Goal: Task Accomplishment & Management: Manage account settings

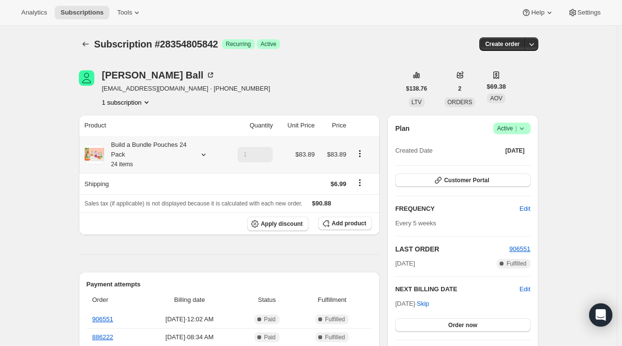
click at [202, 157] on icon at bounding box center [204, 155] width 10 height 10
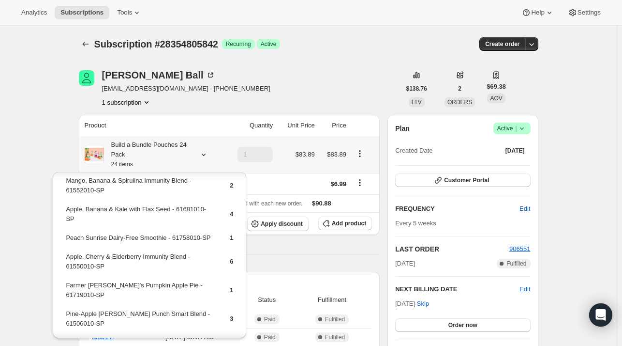
scroll to position [48, 0]
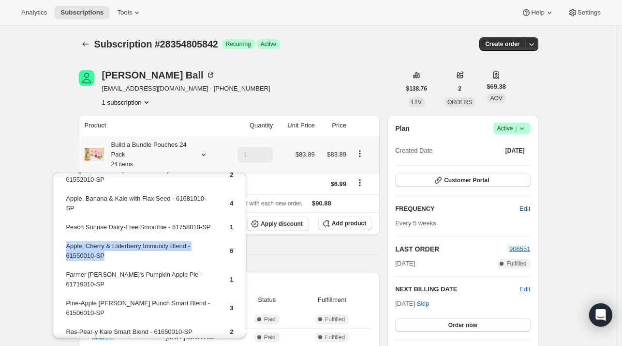
drag, startPoint x: 109, startPoint y: 252, endPoint x: 66, endPoint y: 246, distance: 43.0
click at [66, 246] on td "Apple, Cherry & Elderberry Immunity Blend - 61550010-SP" at bounding box center [139, 255] width 148 height 28
copy td "Apple, Cherry & Elderberry Immunity Blend - 61550010-SP"
click at [347, 225] on span "Add product" at bounding box center [349, 223] width 34 height 8
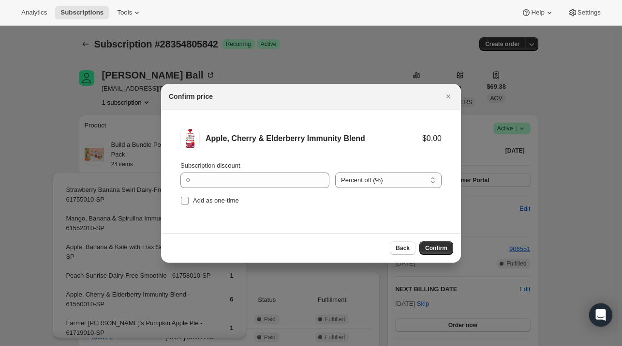
drag, startPoint x: 211, startPoint y: 199, endPoint x: 218, endPoint y: 204, distance: 8.5
click at [211, 201] on span "Add as one-time" at bounding box center [216, 200] width 46 height 7
click at [189, 201] on input "Add as one-time" at bounding box center [185, 201] width 8 height 8
checkbox input "true"
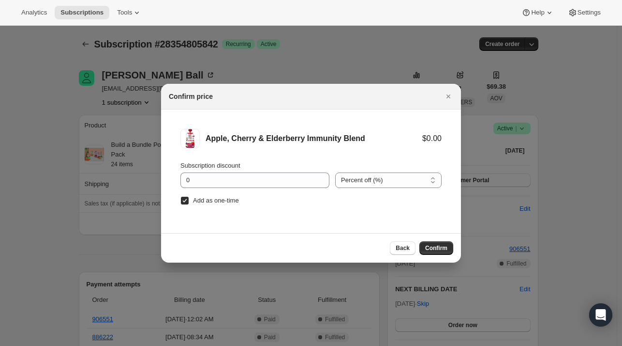
click at [440, 248] on span "Confirm" at bounding box center [436, 248] width 22 height 8
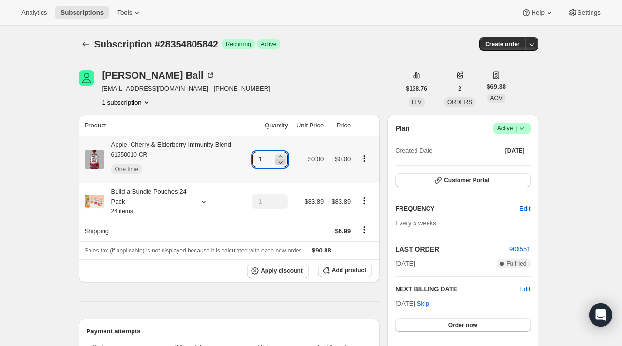
click at [282, 158] on icon at bounding box center [281, 162] width 10 height 10
click at [282, 156] on icon at bounding box center [281, 157] width 10 height 10
click at [282, 155] on icon at bounding box center [281, 157] width 10 height 10
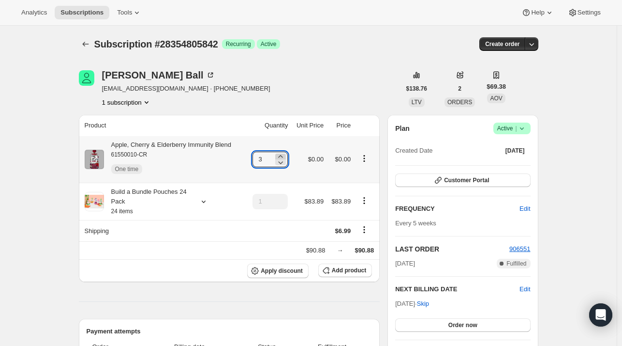
click at [282, 155] on icon at bounding box center [281, 157] width 10 height 10
type input "4"
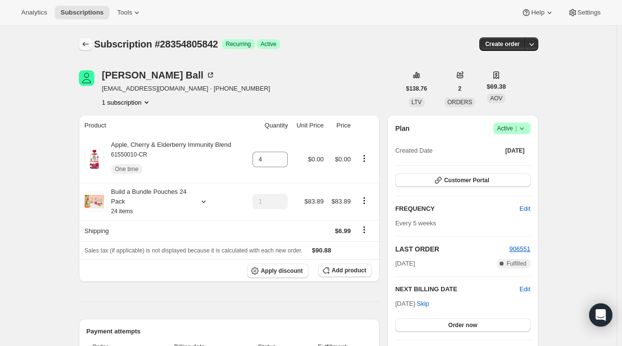
drag, startPoint x: 95, startPoint y: 42, endPoint x: 87, endPoint y: 44, distance: 8.0
click at [91, 43] on div at bounding box center [86, 44] width 15 height 14
click at [86, 44] on icon "Subscriptions" at bounding box center [86, 44] width 10 height 10
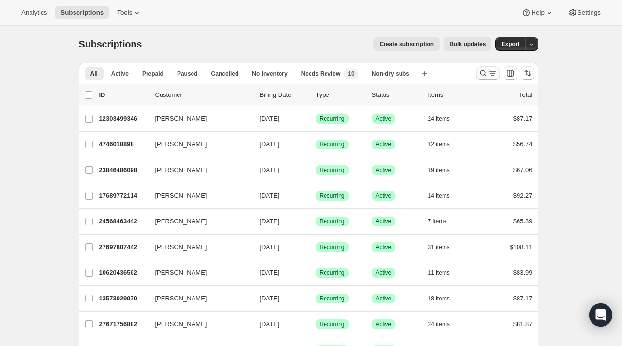
click at [484, 74] on icon "Search and filter results" at bounding box center [483, 73] width 6 height 6
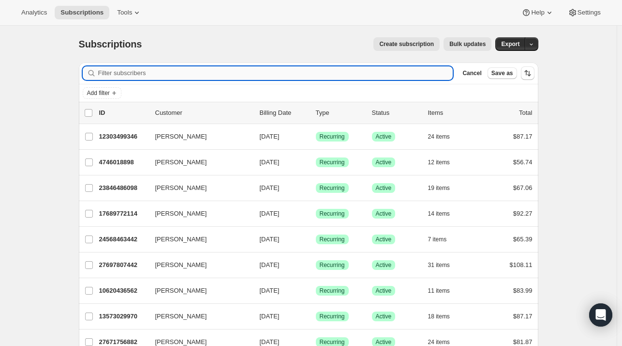
click at [248, 76] on input "Filter subscribers" at bounding box center [275, 73] width 355 height 14
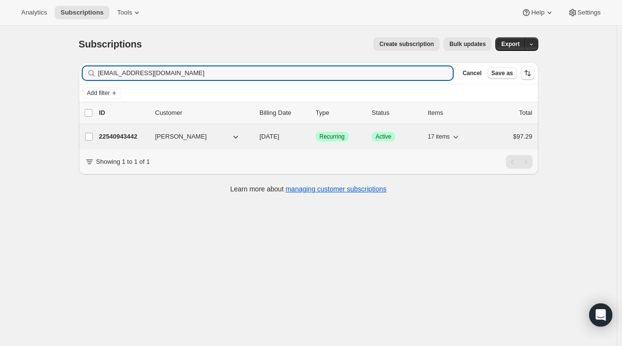
type input "[EMAIL_ADDRESS][DOMAIN_NAME]"
click at [126, 136] on p "22540943442" at bounding box center [123, 137] width 48 height 10
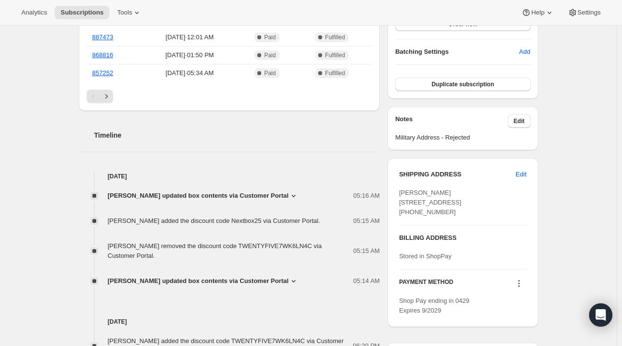
scroll to position [339, 0]
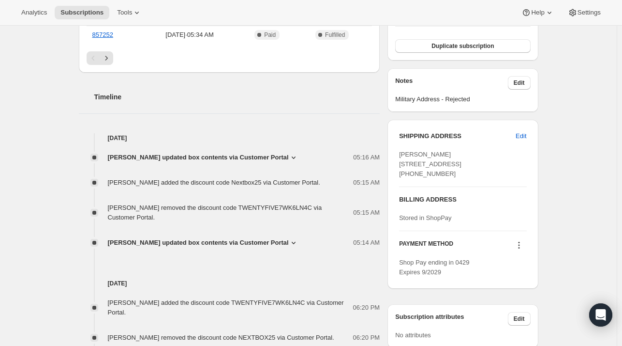
click at [223, 238] on span "[PERSON_NAME] updated box contents via Customer Portal" at bounding box center [198, 243] width 181 height 10
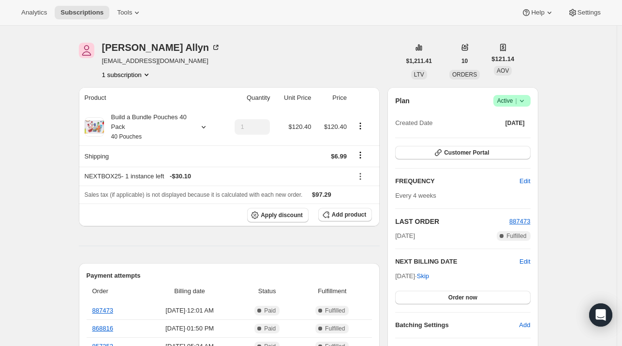
scroll to position [0, 0]
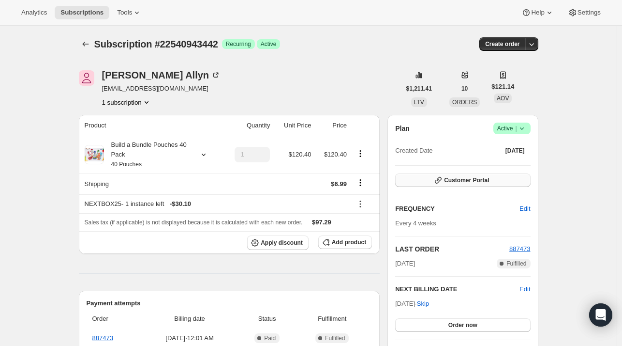
click at [464, 178] on span "Customer Portal" at bounding box center [466, 180] width 45 height 8
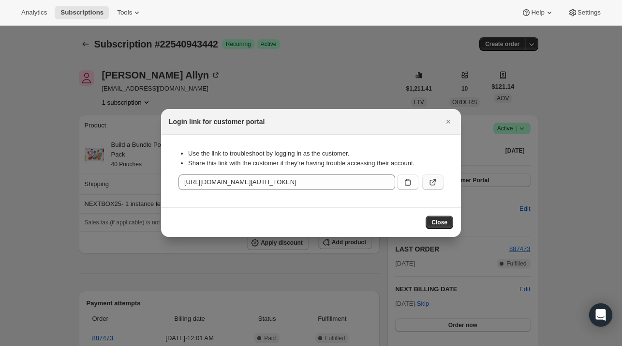
click at [437, 183] on icon ":rlr:" at bounding box center [433, 182] width 10 height 10
click at [446, 118] on icon "Close" at bounding box center [449, 122] width 10 height 10
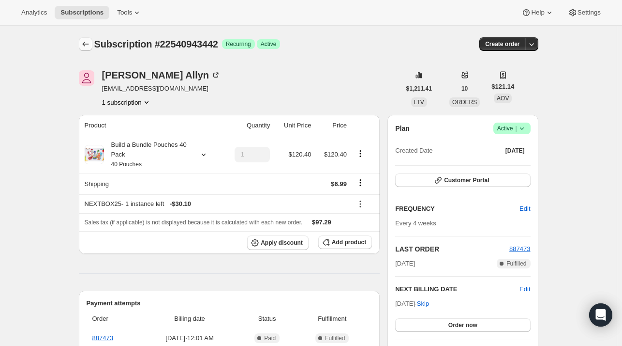
click at [87, 41] on icon "Subscriptions" at bounding box center [86, 44] width 10 height 10
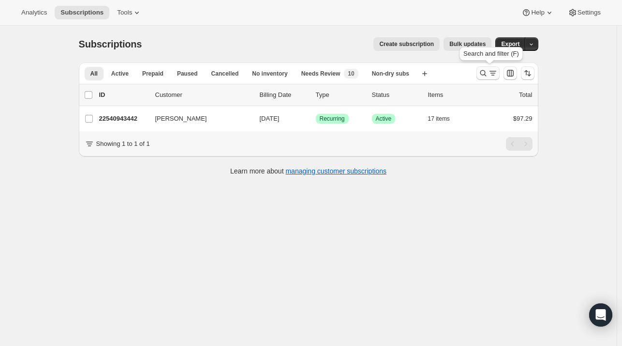
click at [485, 74] on icon "Search and filter results" at bounding box center [484, 73] width 10 height 10
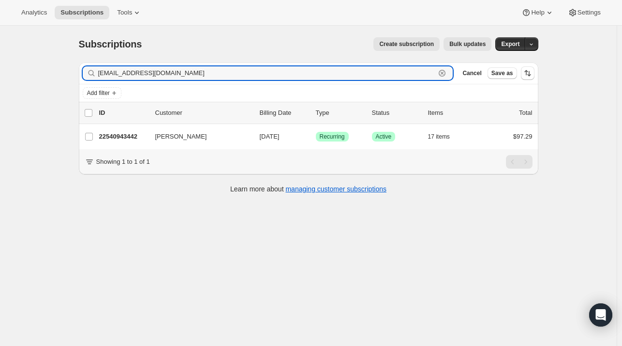
click at [447, 73] on icon "button" at bounding box center [443, 73] width 10 height 10
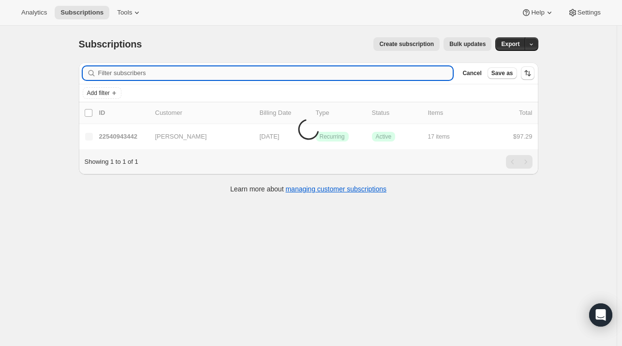
click at [227, 76] on input "Filter subscribers" at bounding box center [275, 73] width 355 height 14
paste input "[PERSON_NAME][EMAIL_ADDRESS][PERSON_NAME][DOMAIN_NAME]"
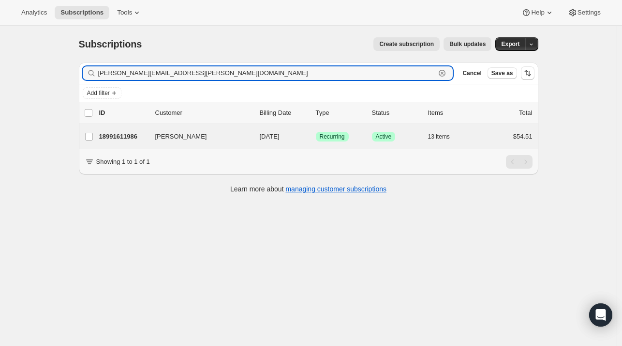
type input "[PERSON_NAME][EMAIL_ADDRESS][PERSON_NAME][DOMAIN_NAME]"
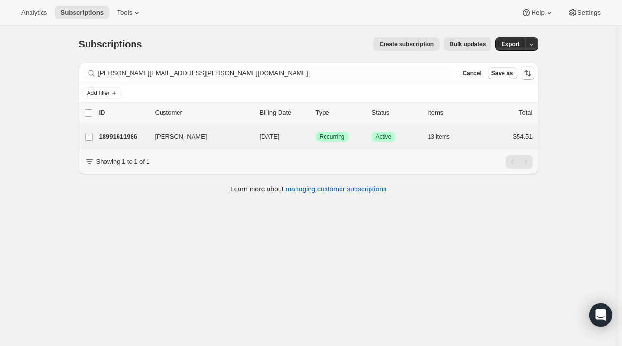
click at [126, 144] on div "[PERSON_NAME] 18991611986 [PERSON_NAME] [DATE] Success Recurring Success Active…" at bounding box center [309, 136] width 460 height 25
click at [126, 139] on p "18991611986" at bounding box center [123, 137] width 48 height 10
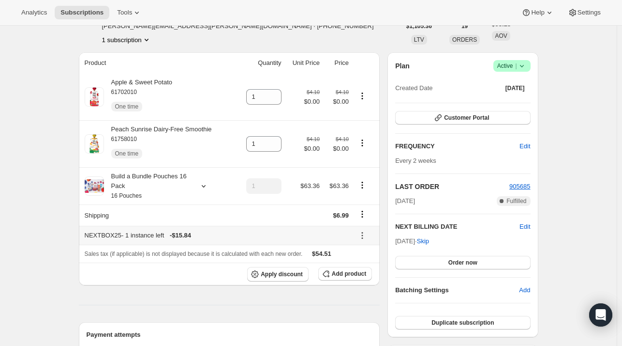
scroll to position [48, 0]
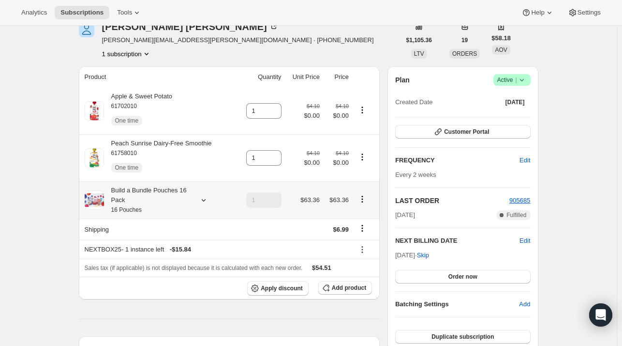
click at [207, 202] on icon at bounding box center [204, 200] width 10 height 10
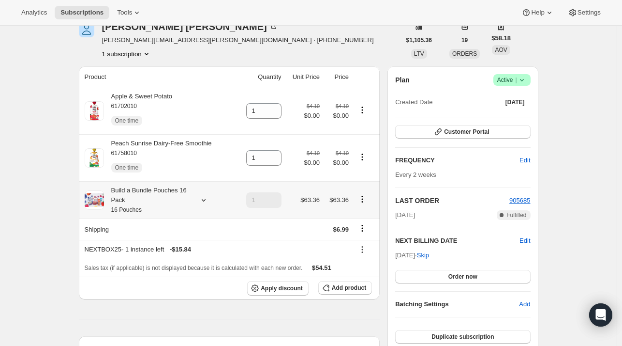
click at [202, 199] on icon at bounding box center [204, 200] width 10 height 10
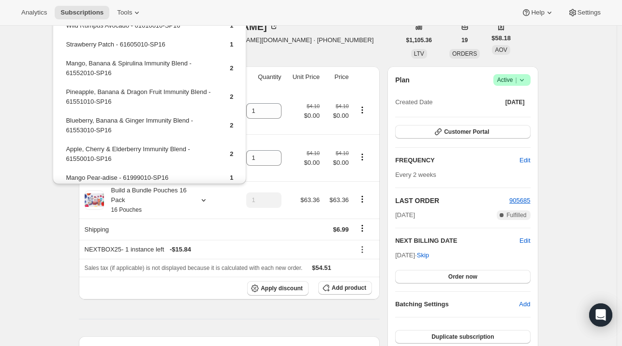
click at [288, 50] on div "[PERSON_NAME] [PERSON_NAME][EMAIL_ADDRESS][PERSON_NAME][DOMAIN_NAME] · [PHONE_N…" at bounding box center [240, 40] width 322 height 37
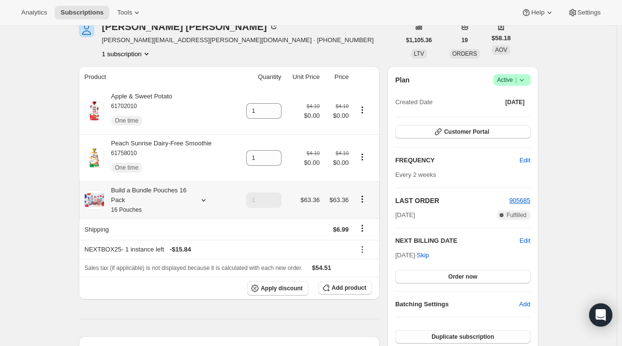
click at [204, 200] on icon at bounding box center [203, 200] width 4 height 2
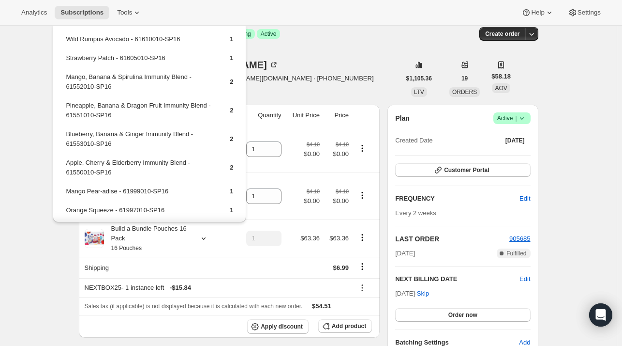
scroll to position [0, 0]
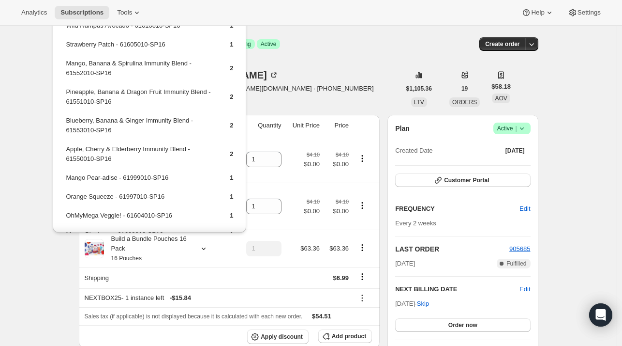
click at [294, 98] on div "[PERSON_NAME] [PERSON_NAME][EMAIL_ADDRESS][PERSON_NAME][DOMAIN_NAME] · [PHONE_N…" at bounding box center [240, 88] width 322 height 37
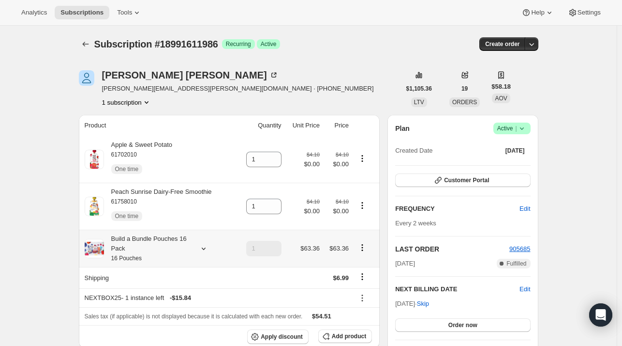
click at [205, 248] on icon at bounding box center [204, 248] width 10 height 10
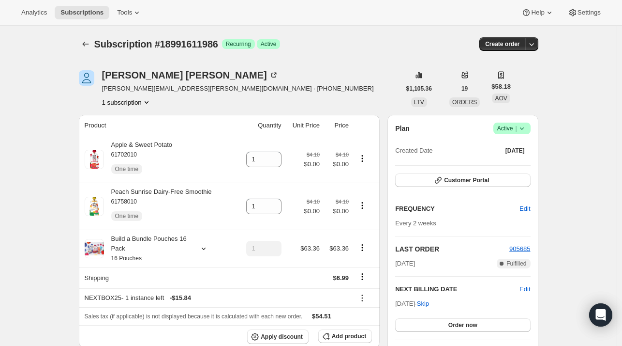
click at [204, 250] on icon at bounding box center [204, 248] width 10 height 10
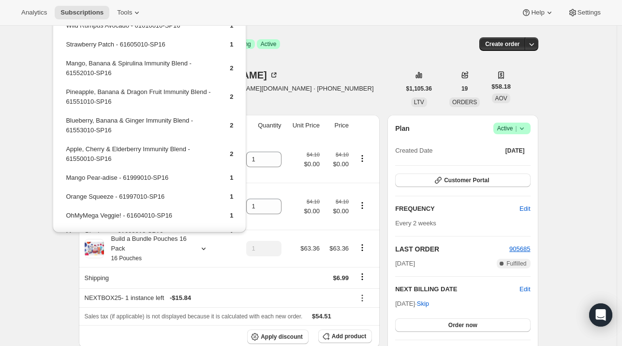
click at [345, 58] on div "Subscription #18991611986. This page is ready Subscription #18991611986 Success…" at bounding box center [309, 44] width 460 height 37
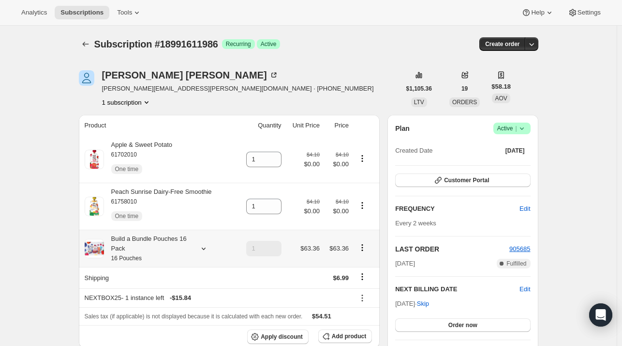
click at [201, 248] on icon at bounding box center [204, 248] width 10 height 10
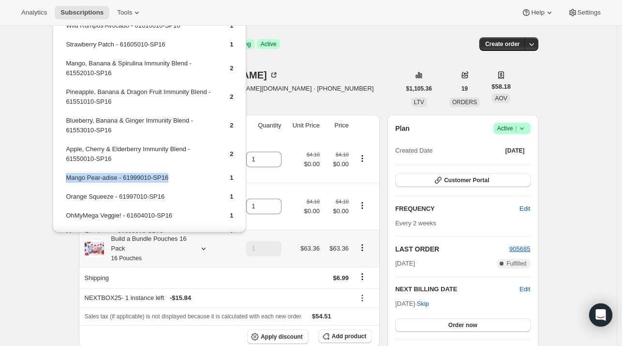
drag, startPoint x: 170, startPoint y: 177, endPoint x: 65, endPoint y: 179, distance: 105.1
click at [65, 179] on td "Mango Pear-adise - 61999010-SP16" at bounding box center [139, 181] width 148 height 18
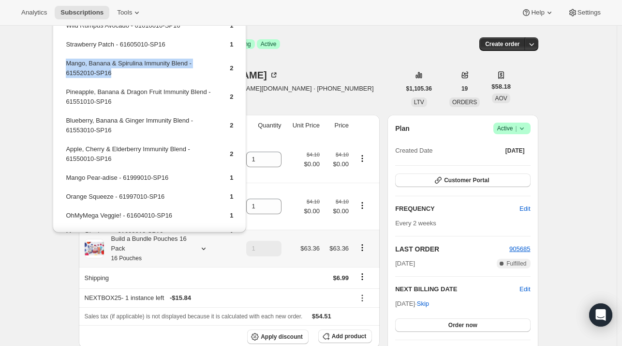
drag, startPoint x: 123, startPoint y: 75, endPoint x: 66, endPoint y: 67, distance: 57.6
click at [66, 67] on td "Mango, Banana & Spirulina Immunity Blend - 61552010-SP16" at bounding box center [139, 72] width 148 height 28
copy td "Mango, Banana & Spirulina Immunity Blend - 61552010-SP16"
drag, startPoint x: 302, startPoint y: 102, endPoint x: 300, endPoint y: 126, distance: 24.3
click at [301, 103] on div "[PERSON_NAME] [PERSON_NAME][EMAIL_ADDRESS][PERSON_NAME][DOMAIN_NAME] · [PHONE_N…" at bounding box center [240, 88] width 322 height 37
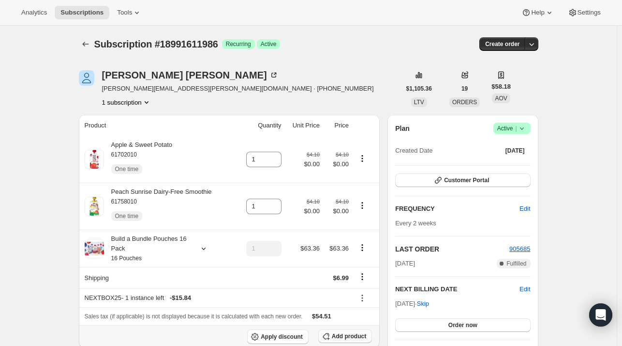
click at [338, 333] on span "Add product" at bounding box center [349, 336] width 34 height 8
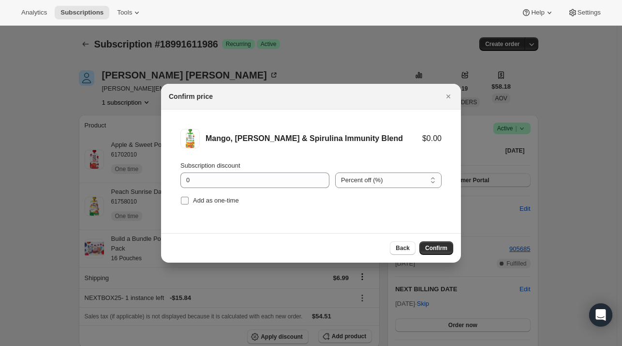
click at [217, 200] on span "Add as one-time" at bounding box center [216, 200] width 46 height 7
click at [189, 200] on input "Add as one-time" at bounding box center [185, 201] width 8 height 8
checkbox input "true"
click at [441, 246] on span "Confirm" at bounding box center [436, 248] width 22 height 8
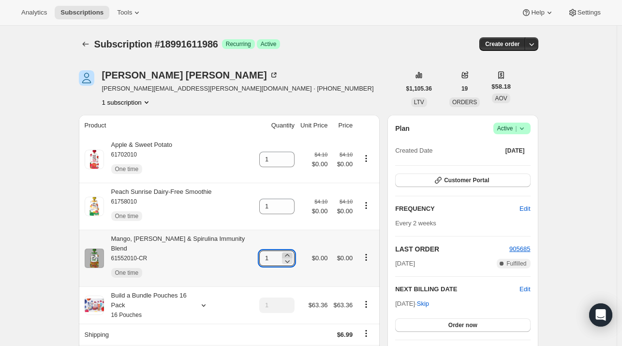
click at [285, 254] on icon at bounding box center [287, 255] width 4 height 2
type input "2"
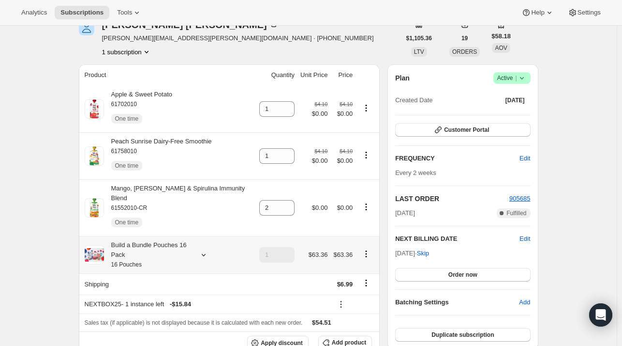
scroll to position [97, 0]
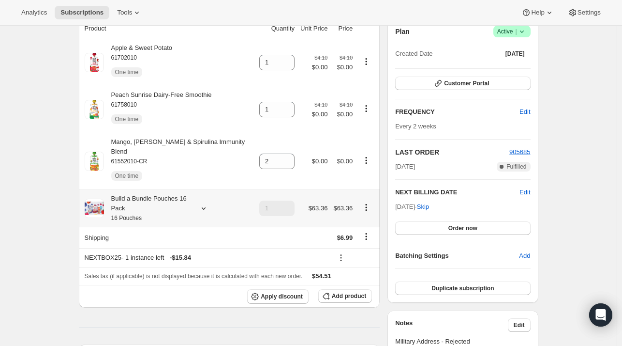
click at [203, 203] on icon at bounding box center [204, 208] width 10 height 10
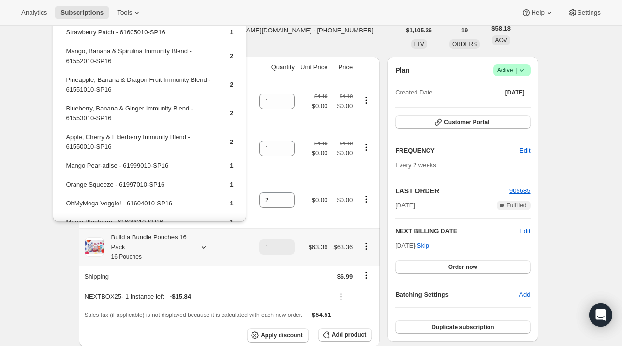
scroll to position [0, 0]
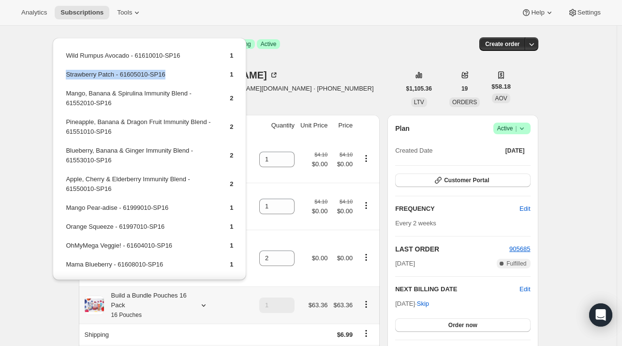
drag, startPoint x: 163, startPoint y: 74, endPoint x: 65, endPoint y: 77, distance: 97.8
click at [65, 77] on td "Strawberry Patch - 61605010-SP16" at bounding box center [139, 78] width 148 height 18
copy td "Strawberry Patch - 61605010-SP16"
click at [350, 94] on div "[PERSON_NAME] [PERSON_NAME][EMAIL_ADDRESS][PERSON_NAME][DOMAIN_NAME] · [PHONE_N…" at bounding box center [240, 88] width 322 height 37
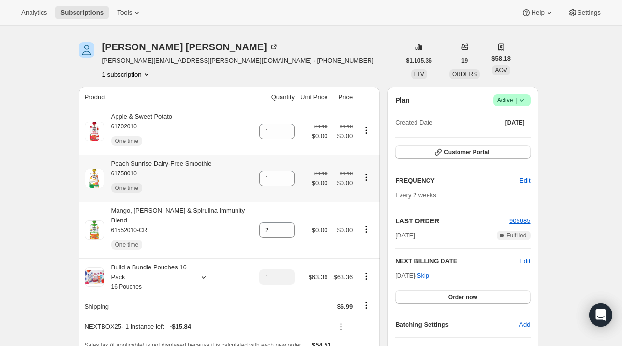
scroll to position [97, 0]
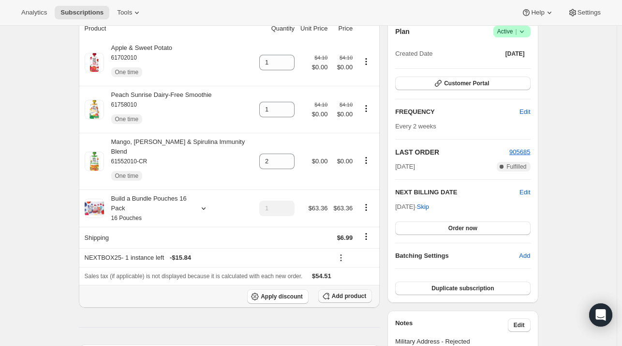
click at [368, 291] on button "Add product" at bounding box center [345, 296] width 54 height 14
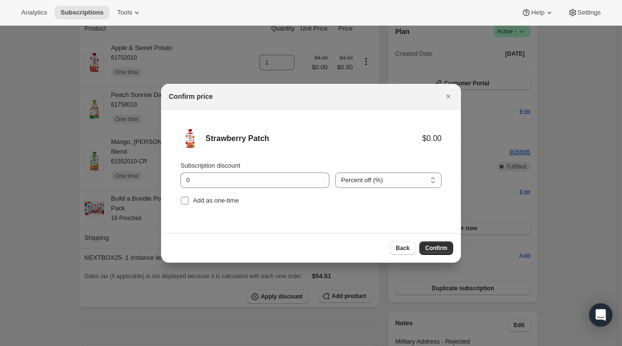
click at [213, 202] on span "Add as one-time" at bounding box center [216, 200] width 46 height 7
click at [189, 202] on input "Add as one-time" at bounding box center [185, 201] width 8 height 8
checkbox input "true"
click at [434, 248] on span "Confirm" at bounding box center [436, 248] width 22 height 8
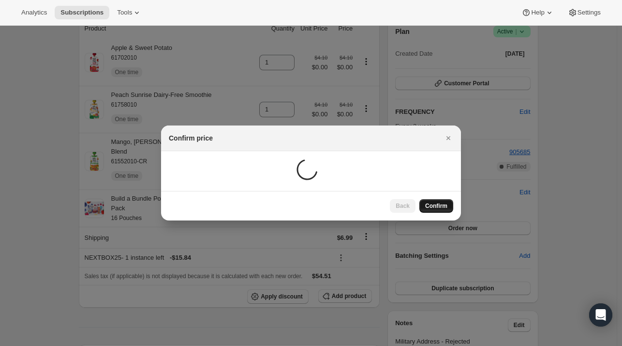
scroll to position [91, 0]
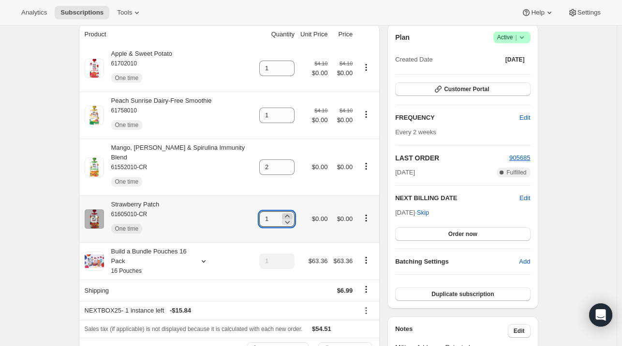
click at [285, 214] on icon at bounding box center [287, 215] width 4 height 2
type input "2"
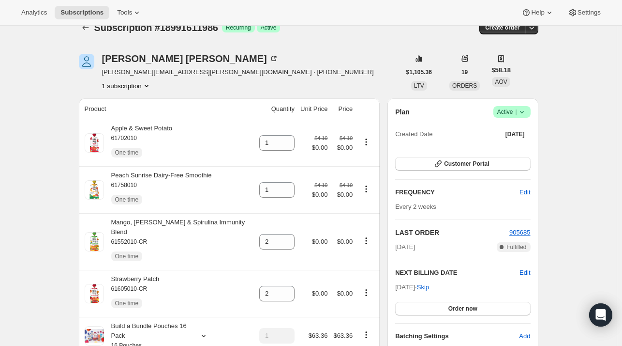
scroll to position [0, 0]
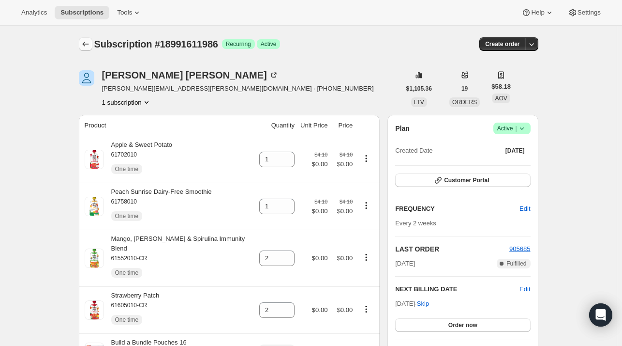
click at [91, 45] on button "Subscriptions" at bounding box center [86, 44] width 14 height 14
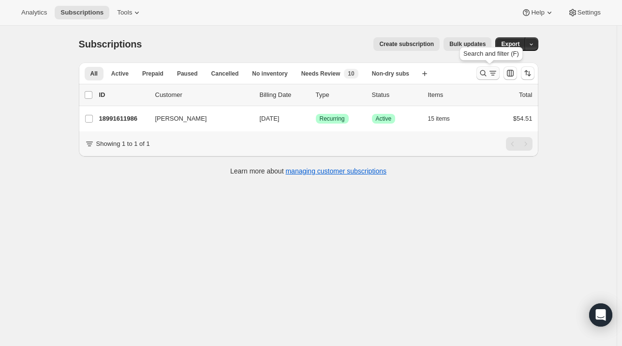
click at [495, 71] on icon "Search and filter results" at bounding box center [493, 71] width 7 height 1
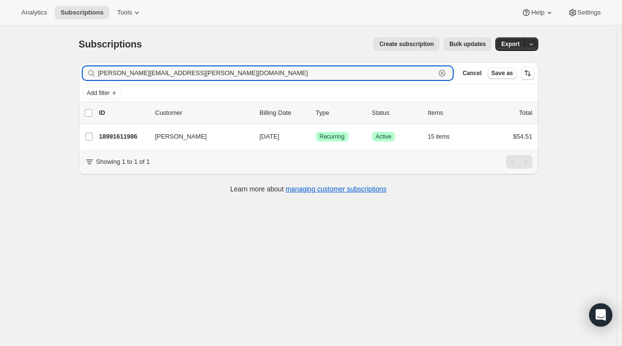
click at [444, 73] on icon "button" at bounding box center [442, 73] width 3 height 3
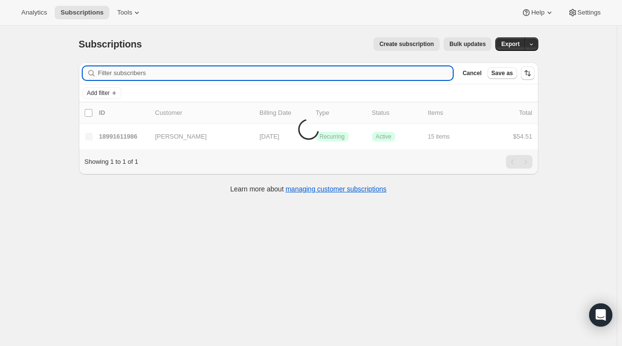
paste input "[EMAIL_ADDRESS][DOMAIN_NAME]"
type input "[EMAIL_ADDRESS][DOMAIN_NAME]"
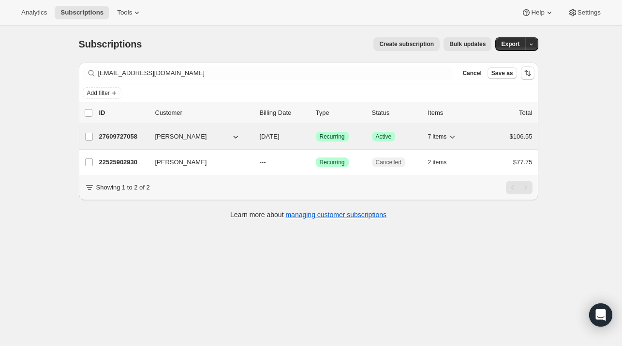
click at [120, 132] on p "27609727058" at bounding box center [123, 137] width 48 height 10
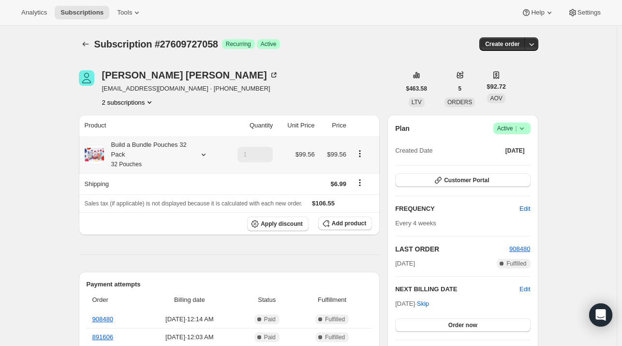
click at [203, 155] on icon at bounding box center [204, 155] width 10 height 10
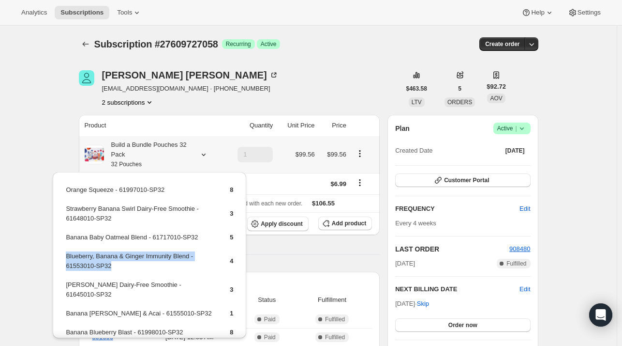
drag, startPoint x: 110, startPoint y: 264, endPoint x: 65, endPoint y: 258, distance: 45.4
click at [65, 258] on td "Blueberry, Banana & Ginger Immunity Blend - 61553010-SP32" at bounding box center [139, 265] width 148 height 28
copy td "Blueberry, Banana & Ginger Immunity Blend - 61553010-SP32"
click at [369, 227] on button "Add product" at bounding box center [345, 223] width 54 height 14
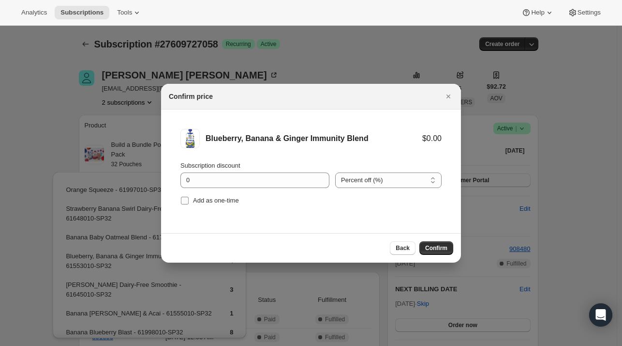
click at [227, 205] on label "Add as one-time" at bounding box center [210, 201] width 59 height 14
click at [189, 204] on input "Add as one-time" at bounding box center [185, 201] width 8 height 8
checkbox input "true"
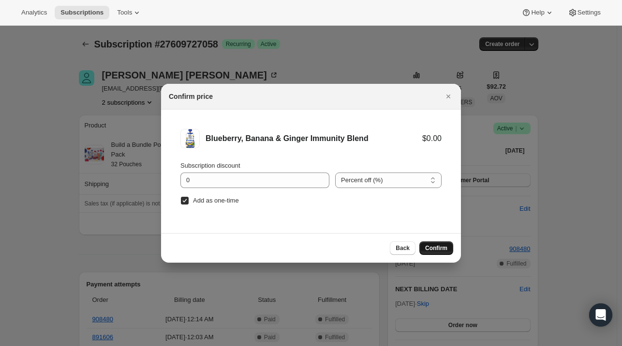
click at [430, 252] on button "Confirm" at bounding box center [437, 248] width 34 height 14
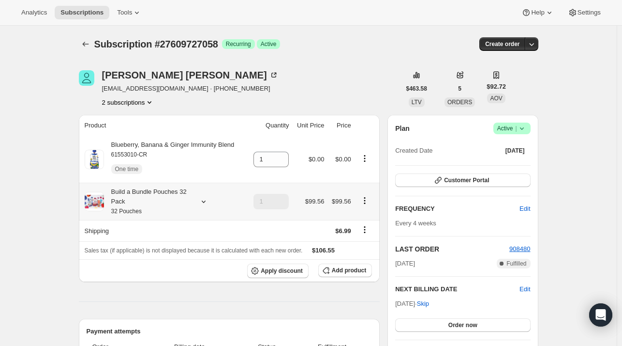
click at [206, 202] on icon at bounding box center [204, 202] width 10 height 10
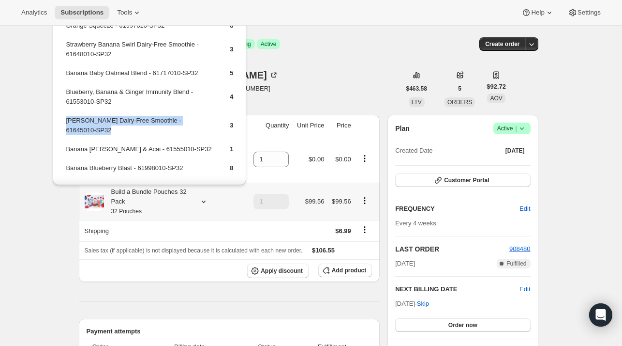
drag, startPoint x: 212, startPoint y: 117, endPoint x: 67, endPoint y: 121, distance: 144.8
click at [67, 121] on tr "[PERSON_NAME] Dairy-Free Smoothie - 61645010-SP32 3" at bounding box center [149, 129] width 168 height 28
copy td "[PERSON_NAME] Dairy-Free Smoothie - 61645010-SP32"
click at [345, 266] on button "Add product" at bounding box center [345, 270] width 54 height 14
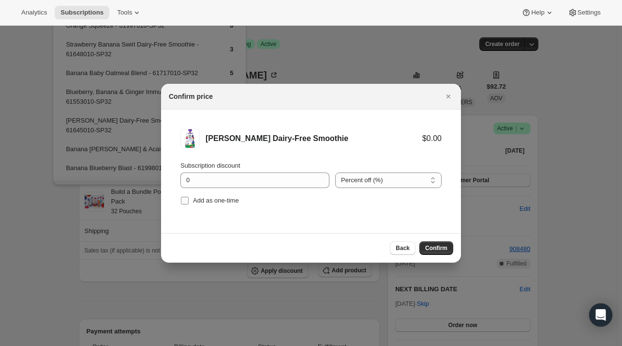
click at [197, 198] on span "Add as one-time" at bounding box center [216, 200] width 46 height 7
click at [189, 198] on input "Add as one-time" at bounding box center [185, 201] width 8 height 8
checkbox input "true"
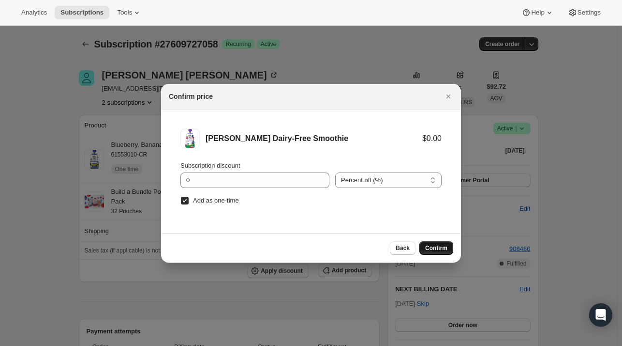
click at [437, 248] on span "Confirm" at bounding box center [436, 248] width 22 height 8
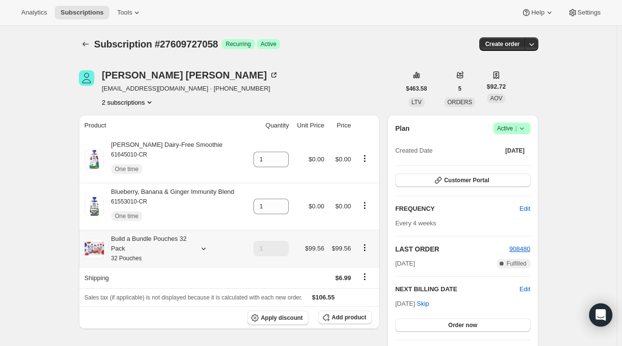
click at [201, 252] on icon at bounding box center [204, 248] width 10 height 10
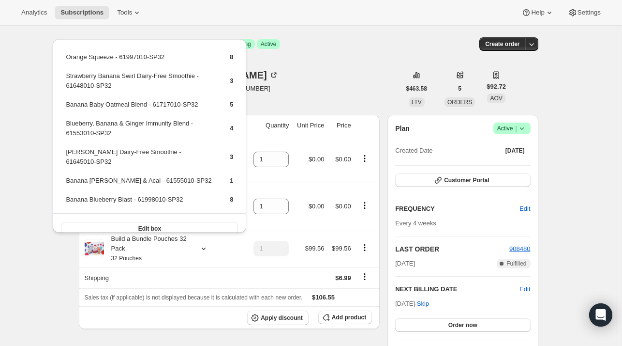
click at [289, 91] on div "[PERSON_NAME] [EMAIL_ADDRESS][DOMAIN_NAME] · [PHONE_NUMBER] 2 subscriptions" at bounding box center [240, 88] width 322 height 37
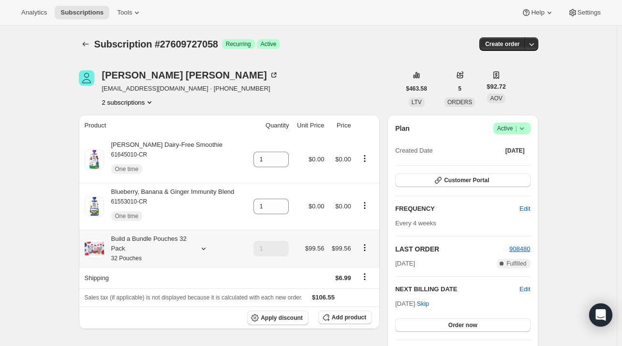
click at [203, 249] on icon at bounding box center [204, 248] width 10 height 10
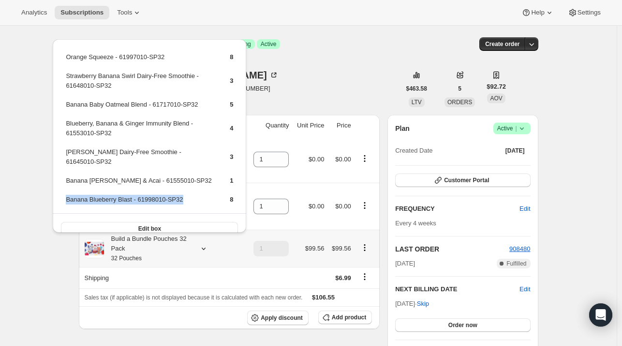
drag, startPoint x: 186, startPoint y: 188, endPoint x: 67, endPoint y: 189, distance: 119.1
click at [67, 194] on td "Banana Blueberry Blast - 61998010-SP32" at bounding box center [139, 203] width 148 height 18
copy td "Banana Blueberry Blast - 61998010-SP32"
click at [346, 314] on span "Add product" at bounding box center [349, 317] width 34 height 8
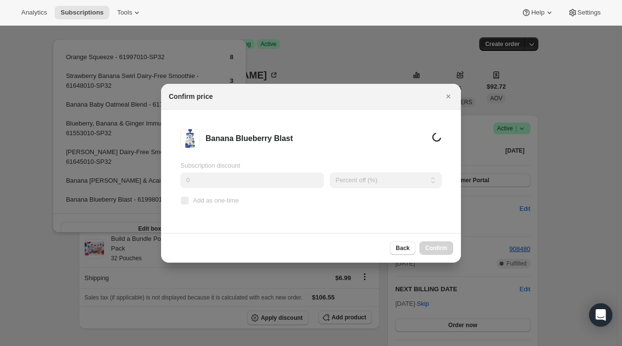
click at [218, 202] on span "Add as one-time" at bounding box center [216, 200] width 46 height 7
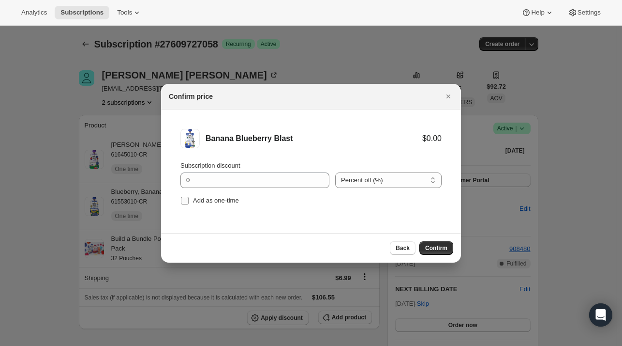
click at [216, 199] on span "Add as one-time" at bounding box center [216, 200] width 46 height 7
click at [189, 199] on input "Add as one-time" at bounding box center [185, 201] width 8 height 8
checkbox input "true"
click at [432, 244] on span "Confirm" at bounding box center [436, 248] width 22 height 8
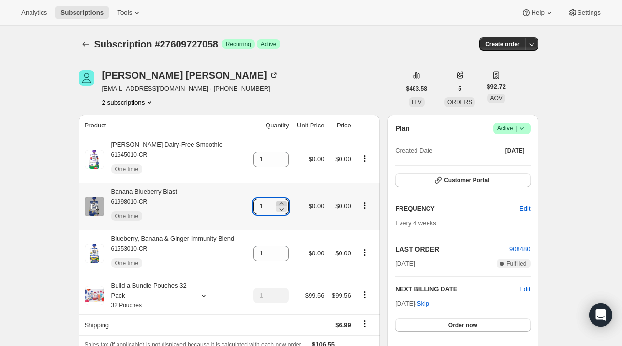
click at [287, 204] on icon at bounding box center [282, 203] width 10 height 10
type input "2"
click at [91, 41] on icon "Subscriptions" at bounding box center [86, 44] width 10 height 10
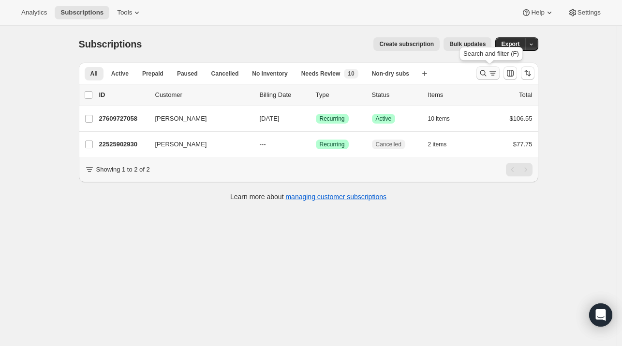
click at [485, 76] on icon "Search and filter results" at bounding box center [484, 73] width 10 height 10
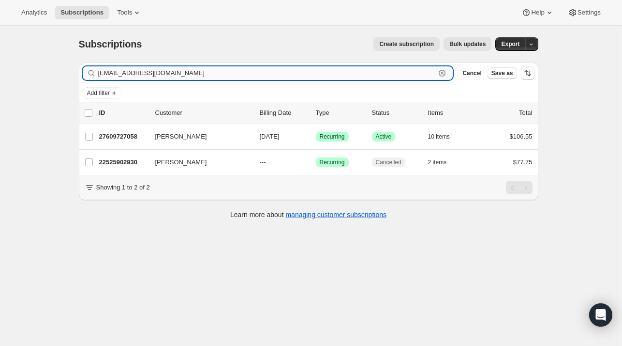
click at [447, 72] on icon "button" at bounding box center [443, 73] width 10 height 10
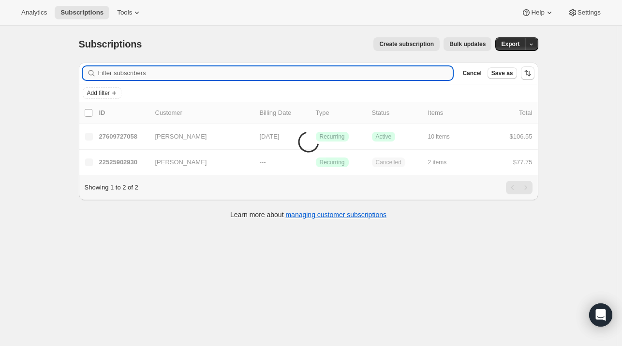
click at [228, 69] on input "Filter subscribers" at bounding box center [275, 73] width 355 height 14
paste input "[EMAIL_ADDRESS][DOMAIN_NAME]"
type input "[EMAIL_ADDRESS][DOMAIN_NAME]"
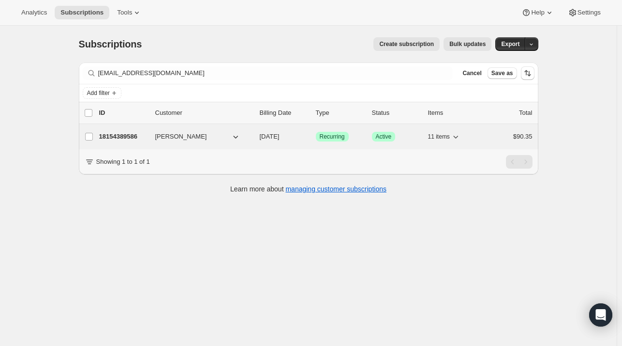
click at [155, 139] on div "18154389586 [PERSON_NAME] [DATE] Success Recurring Success Active 11 items $90.…" at bounding box center [316, 137] width 434 height 14
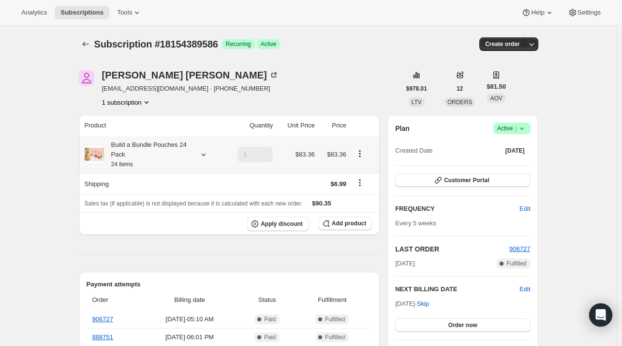
click at [205, 154] on icon at bounding box center [204, 155] width 10 height 10
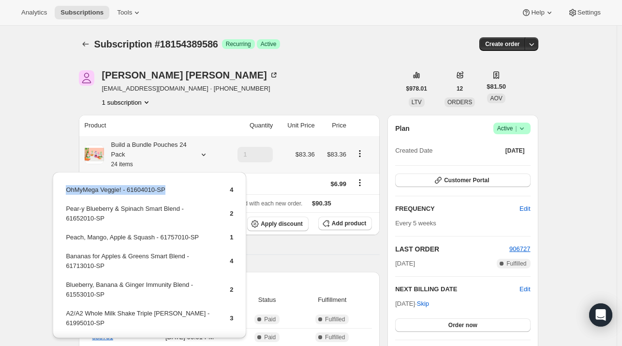
drag, startPoint x: 172, startPoint y: 184, endPoint x: 63, endPoint y: 185, distance: 108.9
click at [63, 185] on div "OhMyMega Veggie! - 61604010-SP 4 Pear-y Blueberry & Spinach Smart Blend - 61652…" at bounding box center [150, 336] width 194 height 328
copy tbody "OhMyMega Veggie! - 61604010-SP"
click at [339, 226] on span "Add product" at bounding box center [349, 223] width 34 height 8
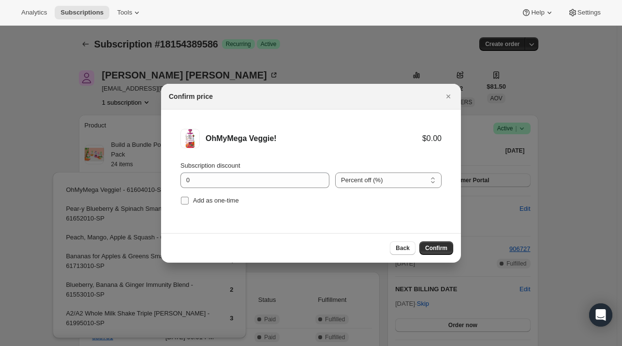
click at [206, 202] on span "Add as one-time" at bounding box center [216, 200] width 46 height 7
click at [189, 202] on input "Add as one-time" at bounding box center [185, 201] width 8 height 8
checkbox input "true"
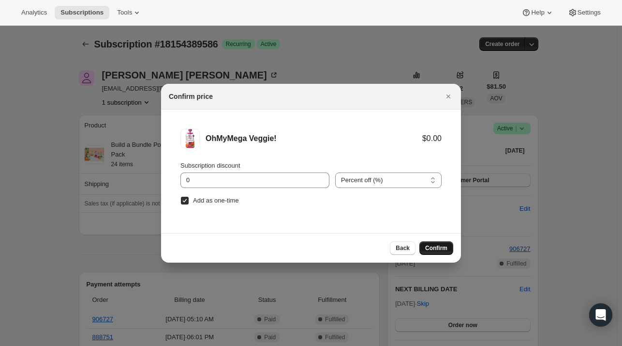
click at [437, 248] on span "Confirm" at bounding box center [436, 248] width 22 height 8
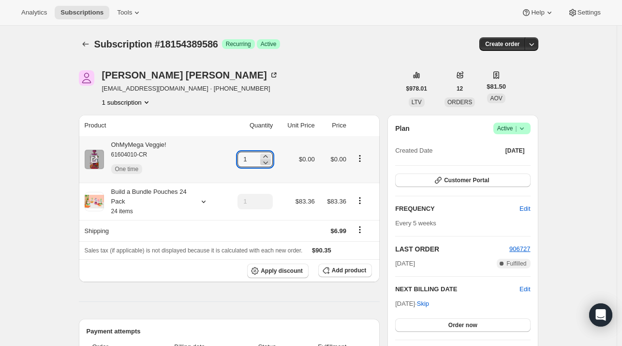
click at [271, 157] on icon at bounding box center [266, 157] width 10 height 10
click at [271, 156] on icon at bounding box center [266, 157] width 10 height 10
type input "3"
click at [87, 40] on icon "Subscriptions" at bounding box center [86, 44] width 10 height 10
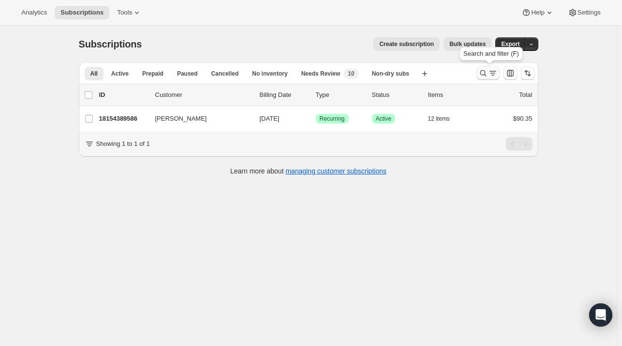
click at [492, 76] on icon "Search and filter results" at bounding box center [493, 73] width 10 height 10
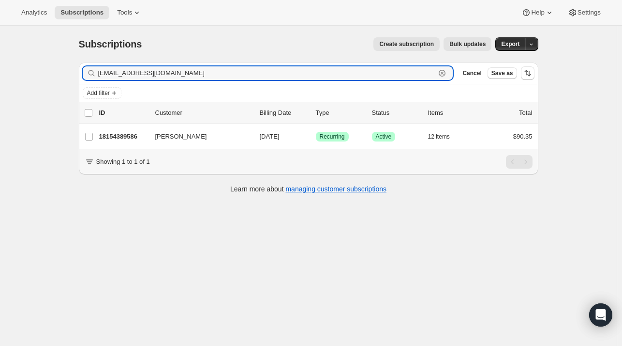
click at [447, 72] on icon "button" at bounding box center [443, 73] width 10 height 10
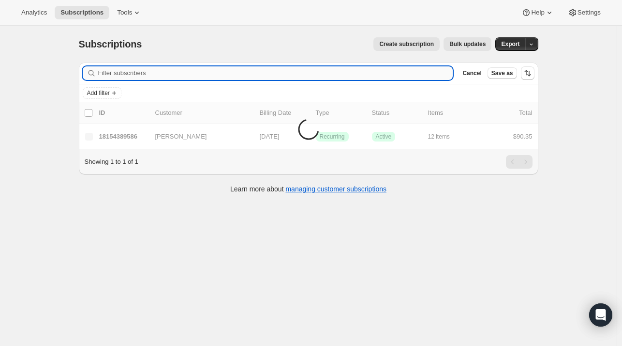
click at [250, 74] on input "Filter subscribers" at bounding box center [275, 73] width 355 height 14
paste input "[EMAIL_ADDRESS][DOMAIN_NAME]"
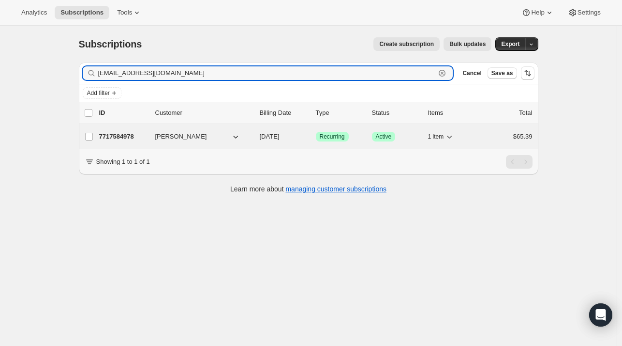
type input "[EMAIL_ADDRESS][DOMAIN_NAME]"
click at [122, 134] on p "7717584978" at bounding box center [123, 137] width 48 height 10
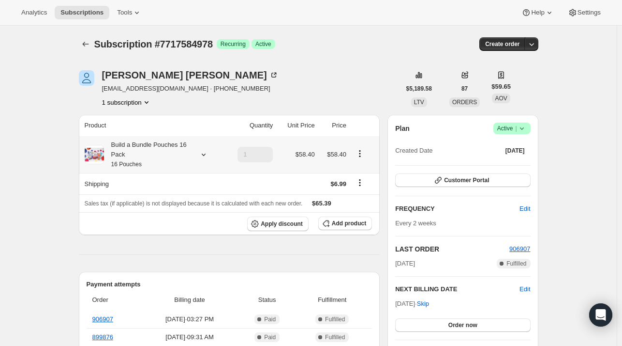
click at [202, 153] on icon at bounding box center [204, 155] width 10 height 10
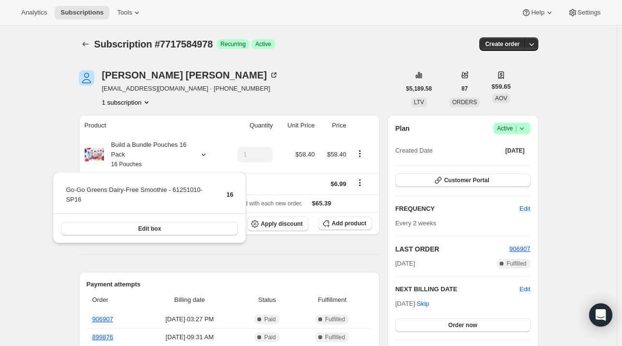
click at [232, 82] on div "[PERSON_NAME] [EMAIL_ADDRESS][DOMAIN_NAME] · [PHONE_NUMBER] 1 subscription" at bounding box center [240, 88] width 322 height 37
